Goal: Information Seeking & Learning: Stay updated

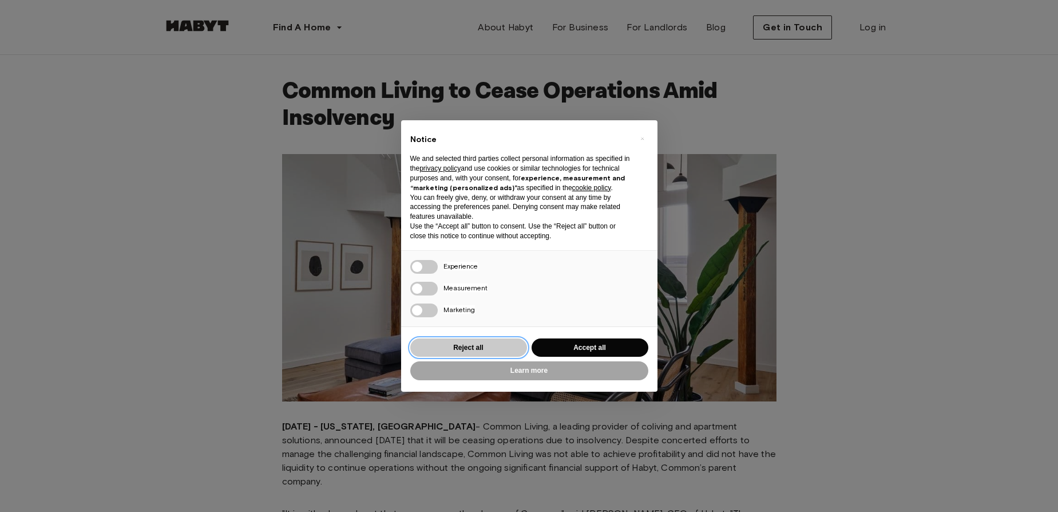
click at [481, 344] on button "Reject all" at bounding box center [468, 347] width 117 height 19
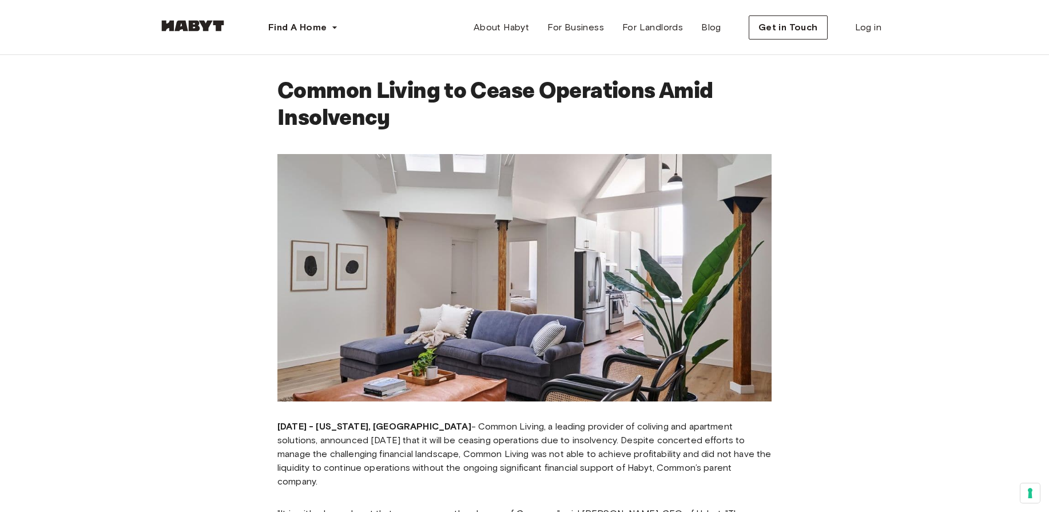
scroll to position [57, 0]
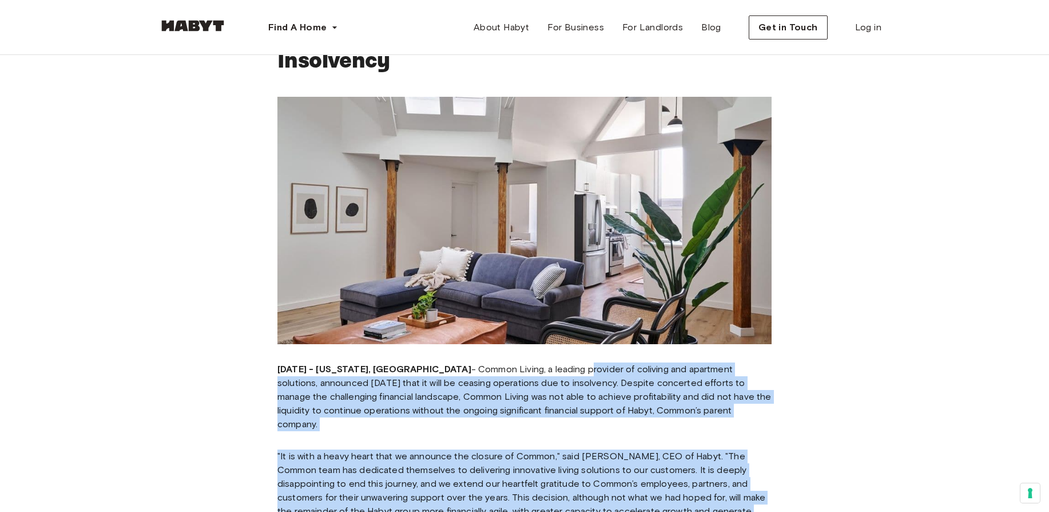
drag, startPoint x: 521, startPoint y: 368, endPoint x: 780, endPoint y: 493, distance: 287.6
click at [780, 493] on div "Common Living to Cease Operations Amid Insolvency [DATE] - [US_STATE], [GEOGRAP…" at bounding box center [525, 487] width 586 height 978
drag, startPoint x: 780, startPoint y: 493, endPoint x: 866, endPoint y: 362, distance: 157.1
click at [866, 362] on div "Common Living to Cease Operations Amid Insolvency [DATE] - [US_STATE], [GEOGRAP…" at bounding box center [524, 487] width 1049 height 978
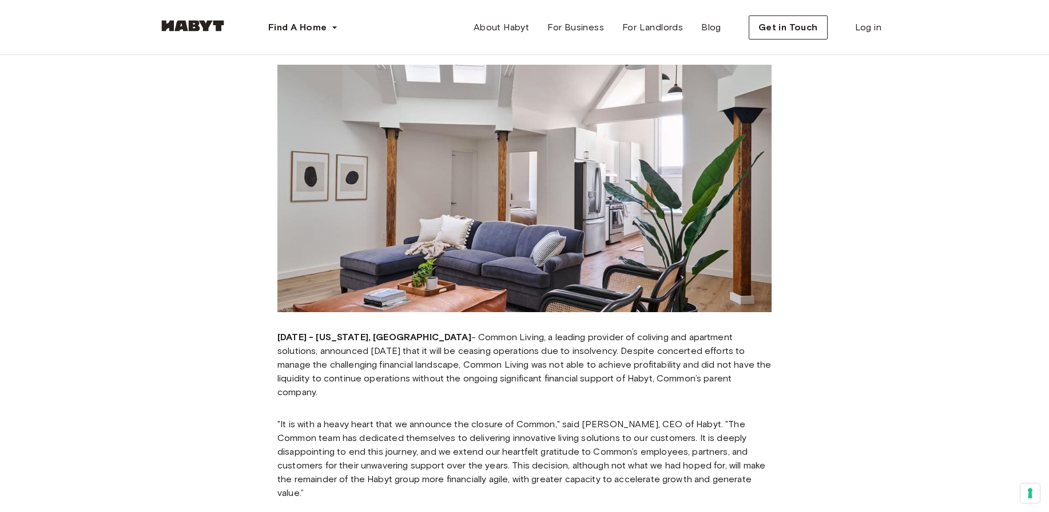
scroll to position [0, 0]
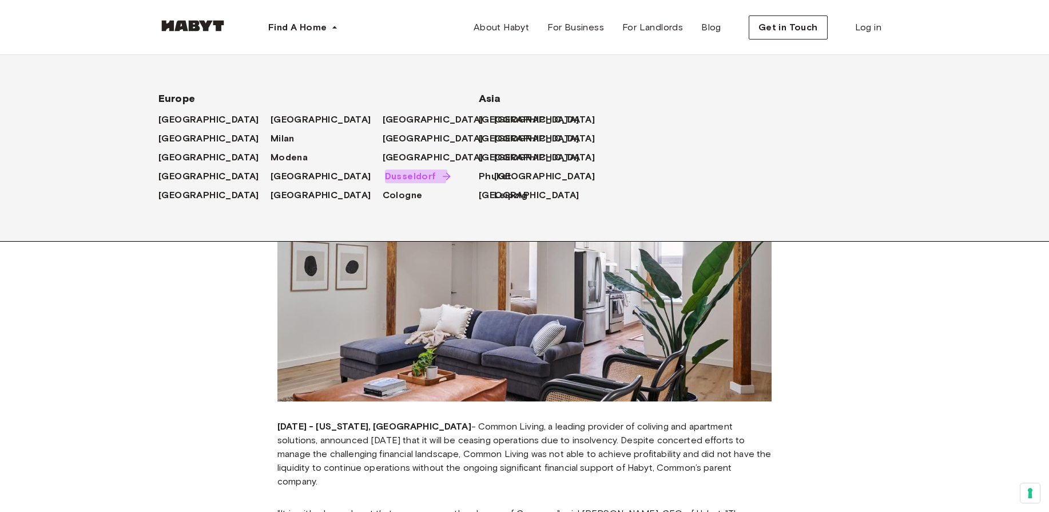
click at [385, 172] on span "Dusseldorf" at bounding box center [410, 176] width 51 height 14
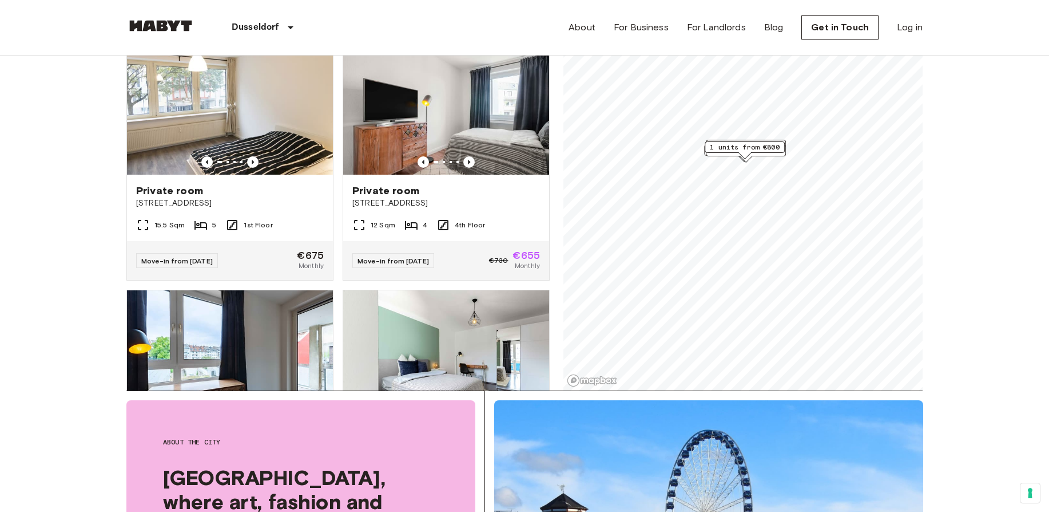
scroll to position [57, 0]
